Goal: Transaction & Acquisition: Purchase product/service

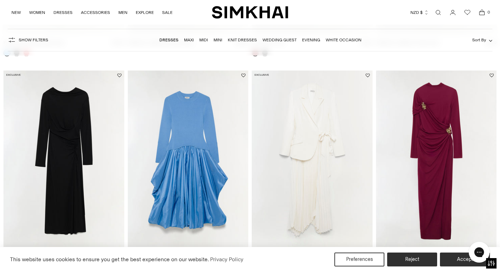
scroll to position [468, 0]
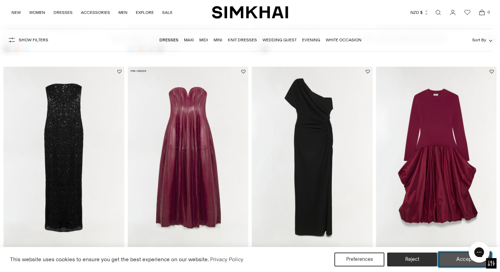
click at [451, 261] on button "Accept" at bounding box center [464, 259] width 53 height 15
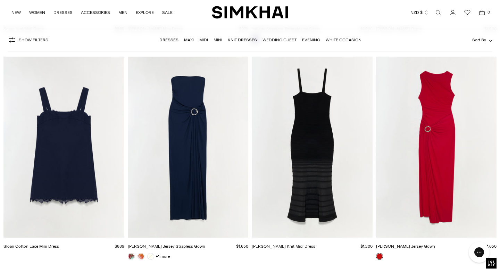
scroll to position [4588, 0]
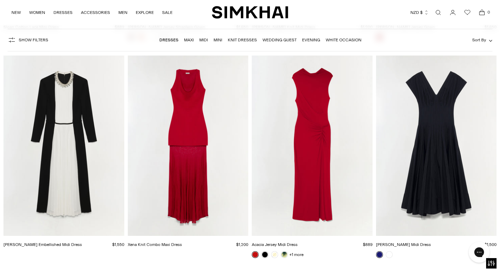
click at [280, 39] on link "Wedding Guest" at bounding box center [279, 39] width 34 height 5
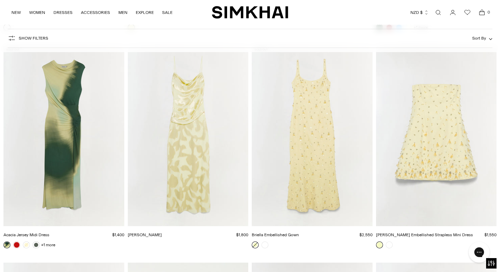
scroll to position [2887, 0]
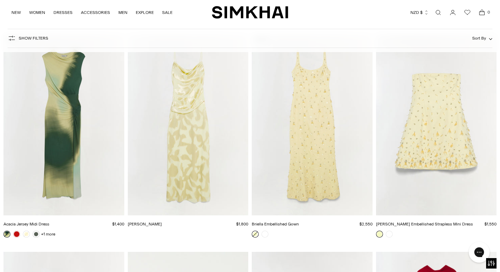
click at [0, 0] on img "Briella Embellished Gown" at bounding box center [0, 0] width 0 height 0
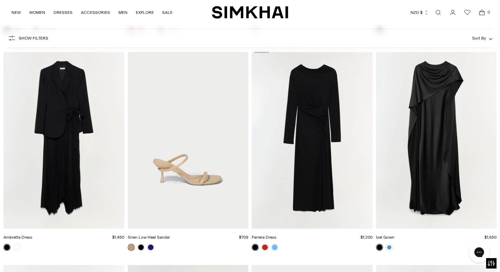
scroll to position [4608, 0]
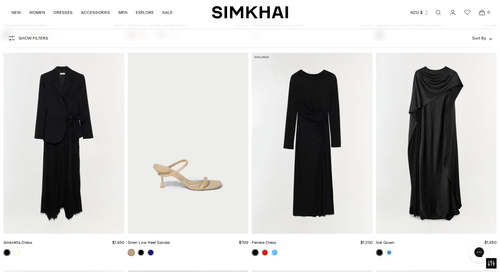
click at [0, 0] on img "Izel Gown" at bounding box center [0, 0] width 0 height 0
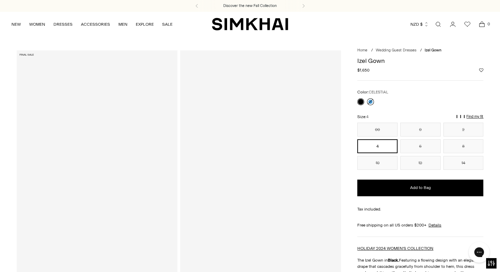
click at [369, 101] on link at bounding box center [370, 101] width 7 height 7
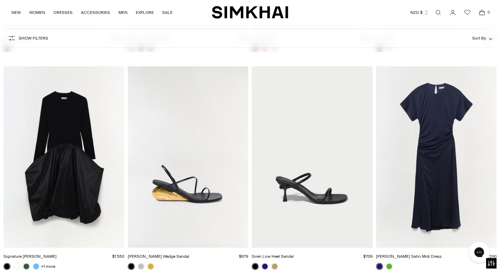
scroll to position [4809, 0]
